Goal: Transaction & Acquisition: Obtain resource

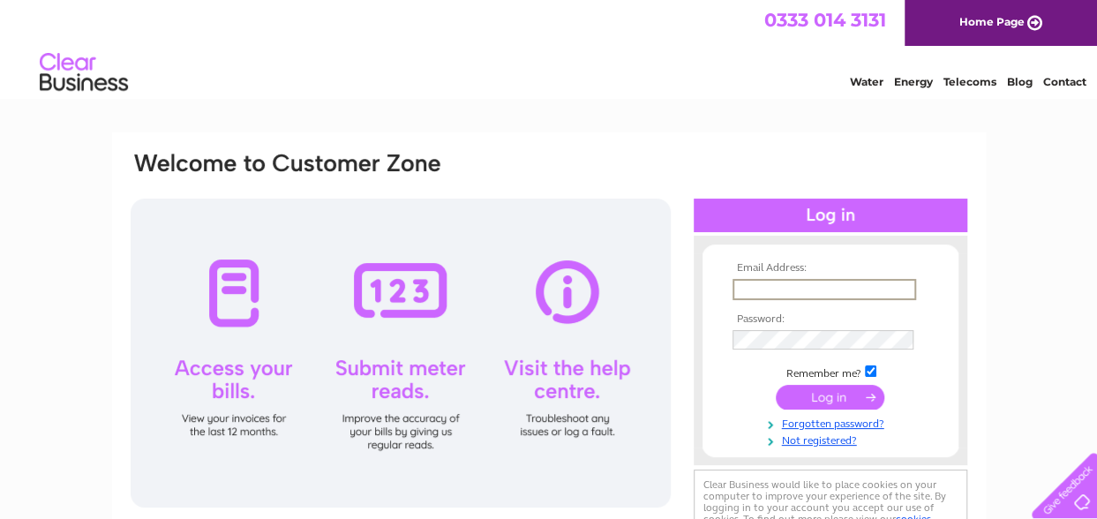
click at [778, 287] on input "text" at bounding box center [825, 289] width 184 height 21
type input "[PERSON_NAME][EMAIL_ADDRESS][PERSON_NAME][DOMAIN_NAME]"
click at [836, 396] on input "submit" at bounding box center [830, 398] width 109 height 25
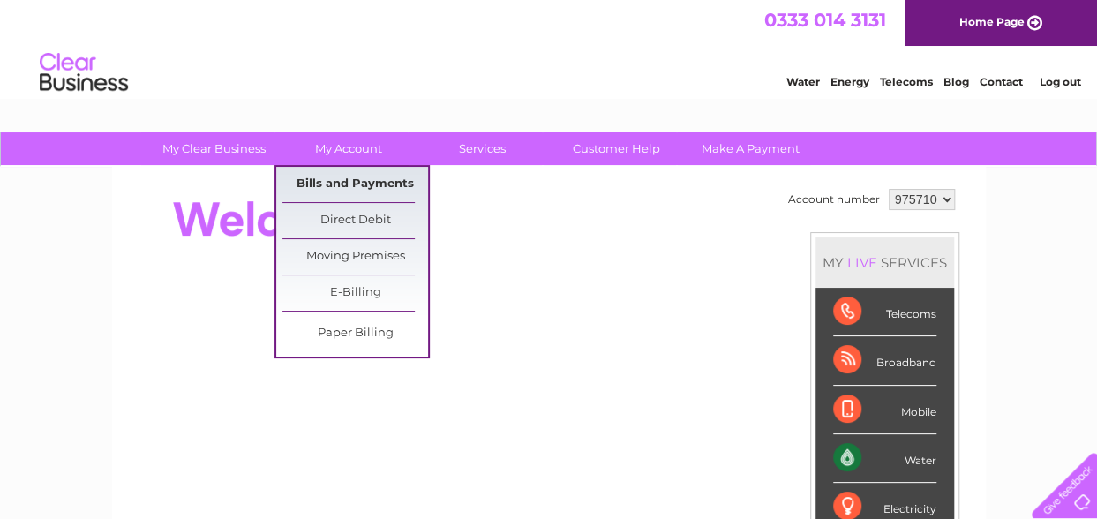
click at [358, 184] on link "Bills and Payments" at bounding box center [355, 184] width 146 height 35
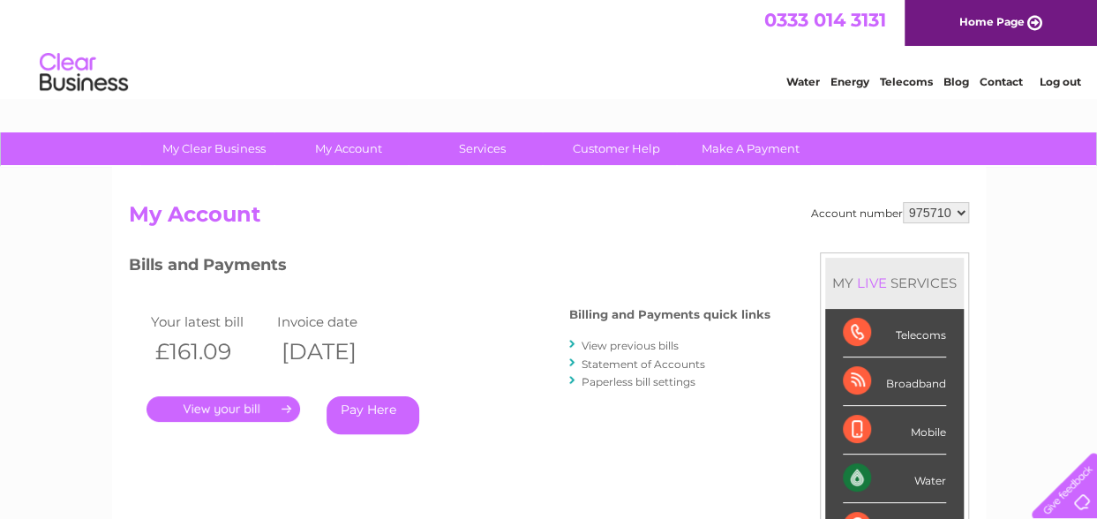
click at [246, 408] on link "." at bounding box center [224, 409] width 154 height 26
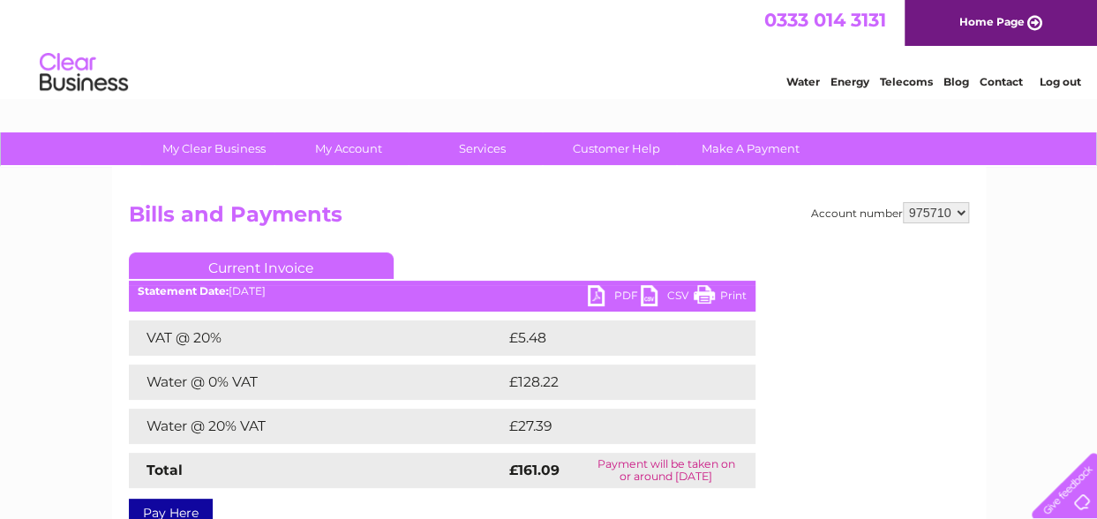
click at [607, 294] on link "PDF" at bounding box center [614, 298] width 53 height 26
drag, startPoint x: 485, startPoint y: 518, endPoint x: 441, endPoint y: 497, distance: 48.2
click at [441, 497] on div "Pay Here" at bounding box center [442, 504] width 627 height 32
